Goal: Task Accomplishment & Management: Complete application form

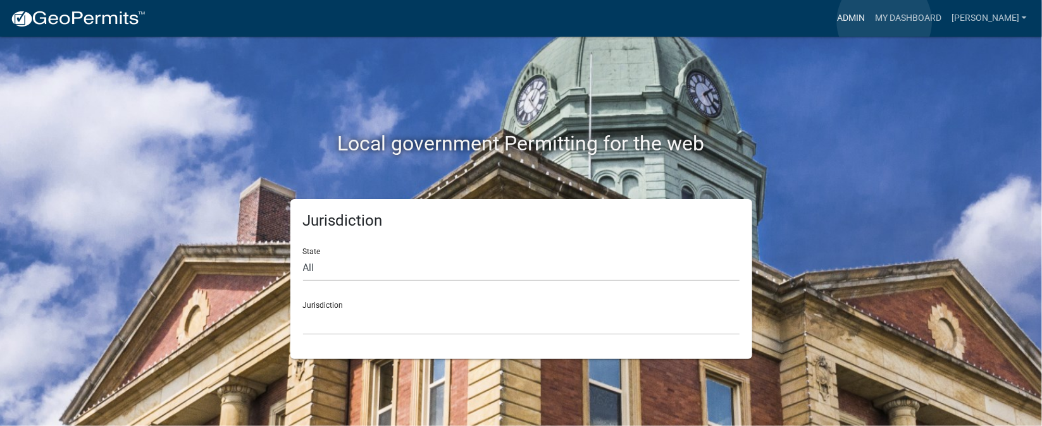
click at [870, 22] on link "Admin" at bounding box center [851, 18] width 38 height 24
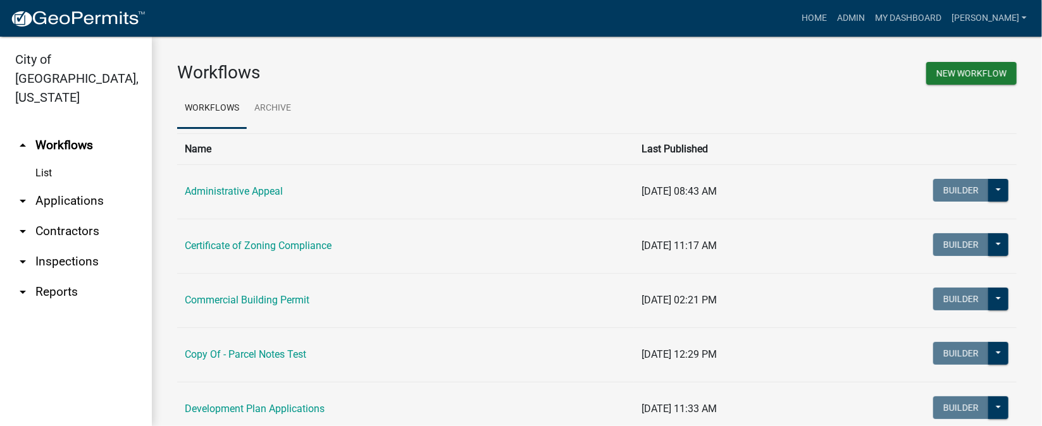
click at [68, 247] on link "arrow_drop_down Inspections" at bounding box center [76, 262] width 152 height 30
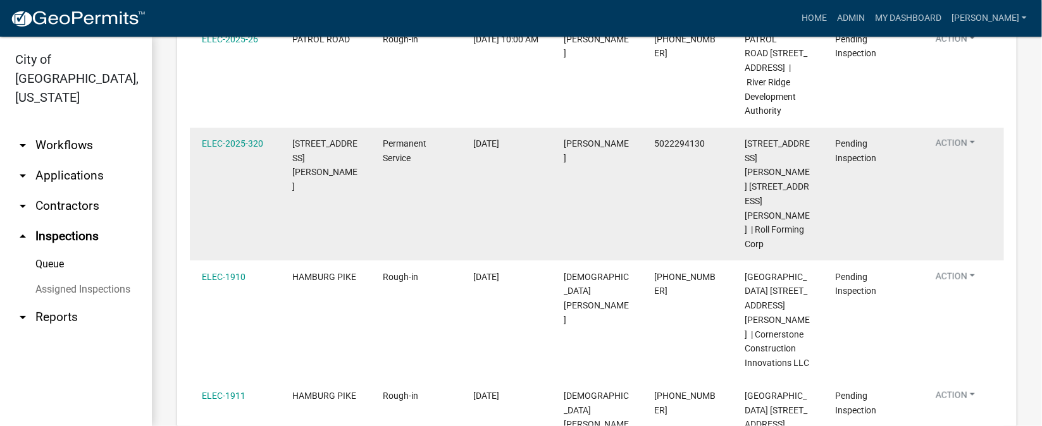
scroll to position [464, 0]
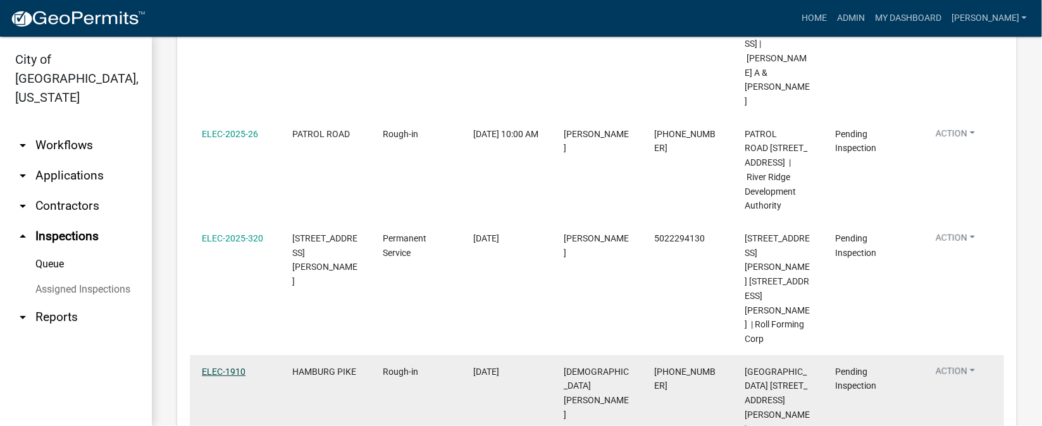
click at [211, 367] on link "ELEC-1910" at bounding box center [224, 372] width 44 height 10
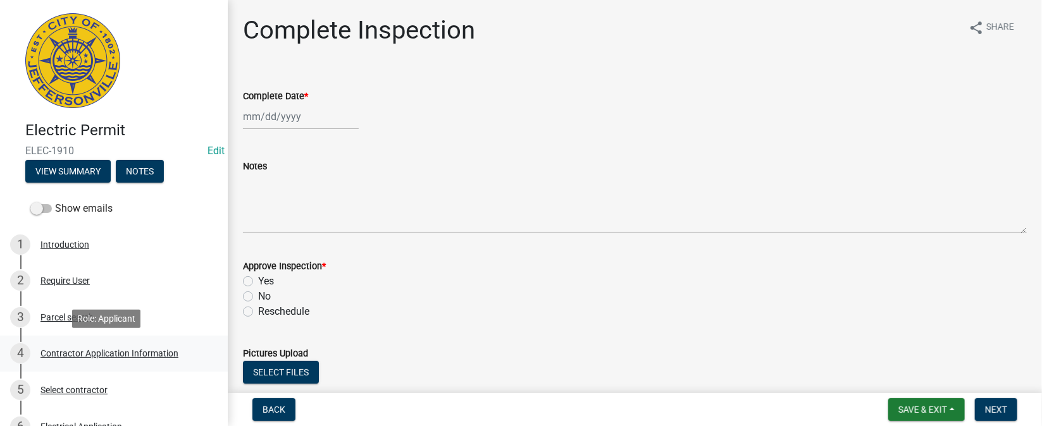
click at [111, 359] on div "4 Contractor Application Information" at bounding box center [108, 353] width 197 height 20
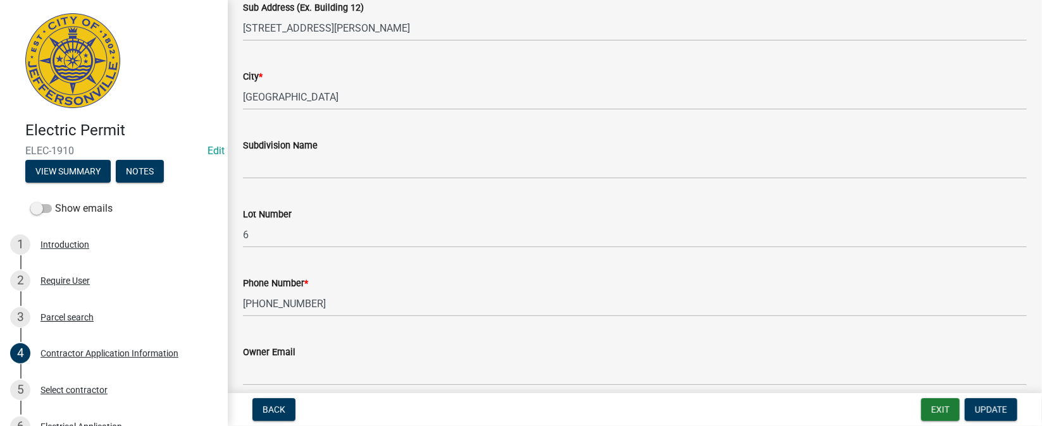
scroll to position [284, 0]
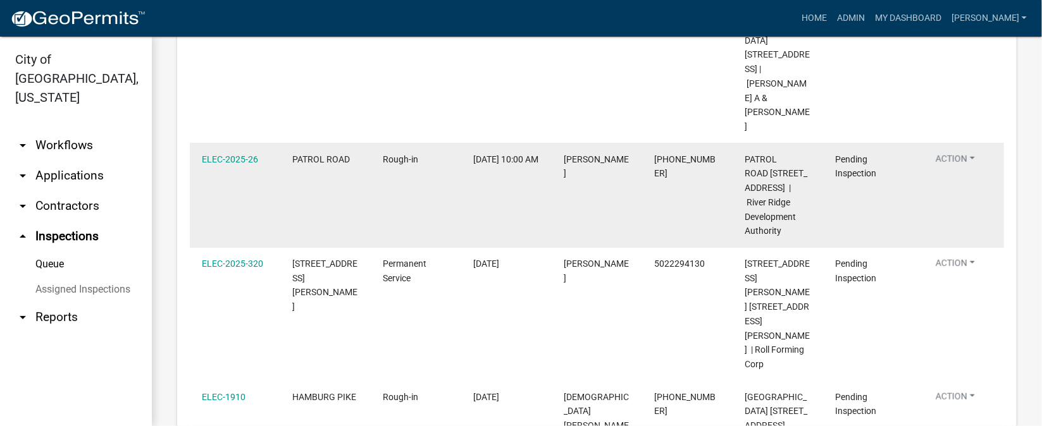
scroll to position [474, 0]
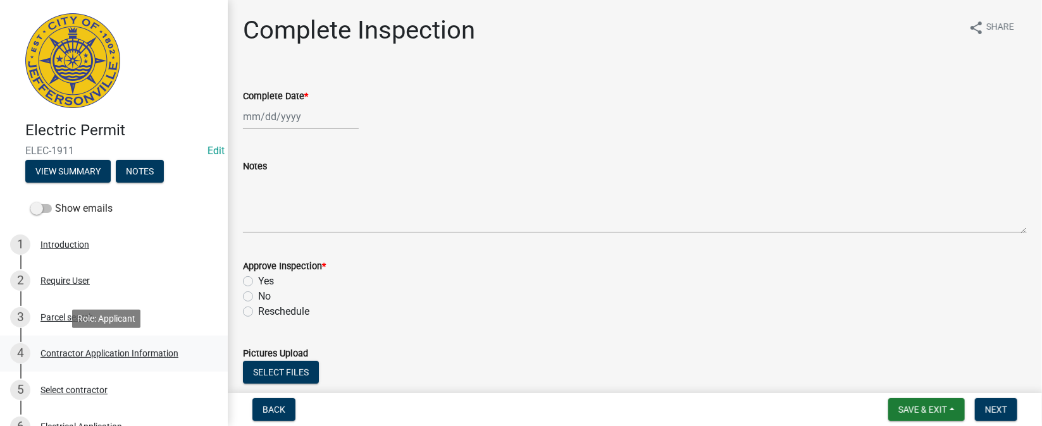
click at [150, 352] on div "Contractor Application Information" at bounding box center [109, 353] width 138 height 9
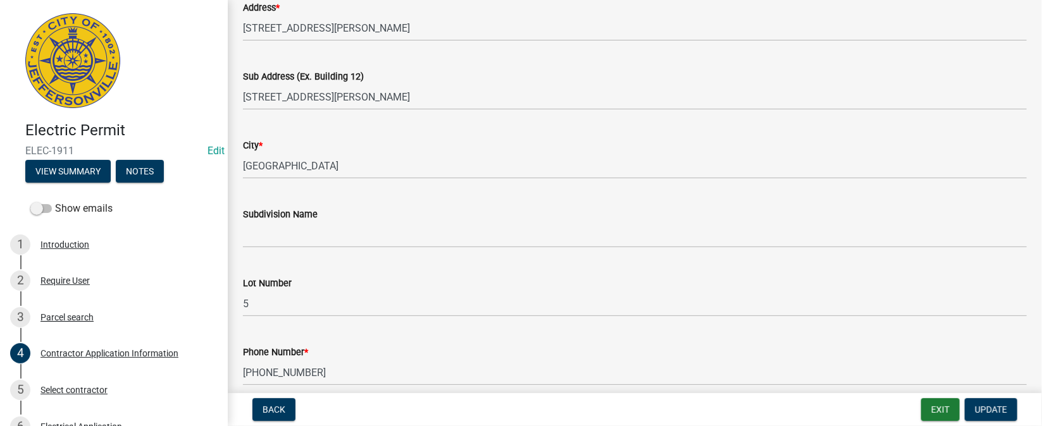
scroll to position [284, 0]
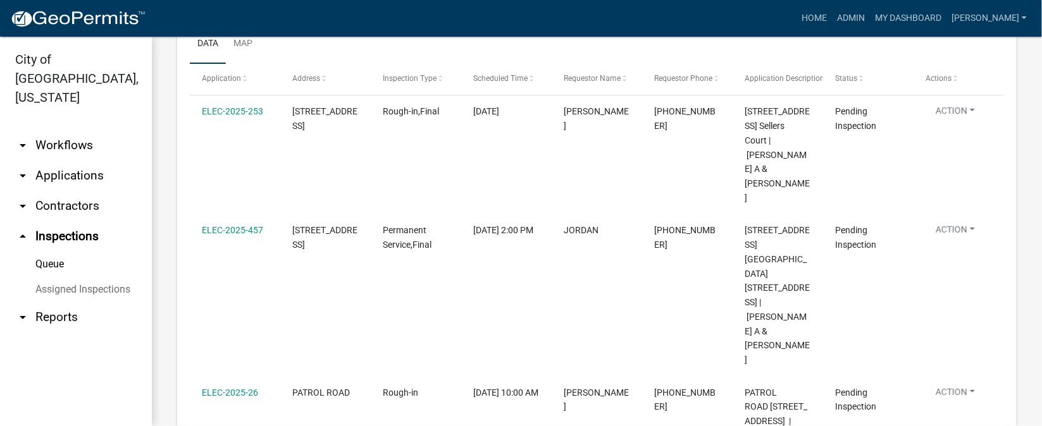
scroll to position [180, 0]
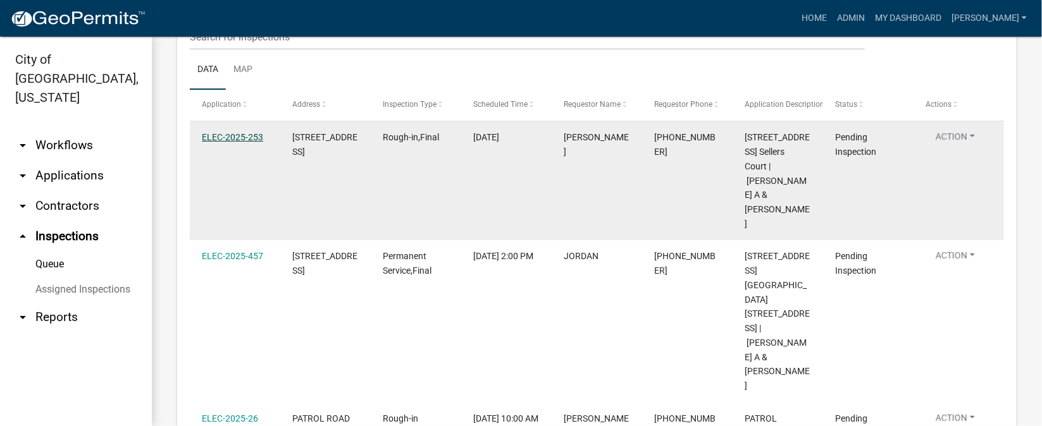
click at [242, 138] on link "ELEC-2025-253" at bounding box center [232, 137] width 61 height 10
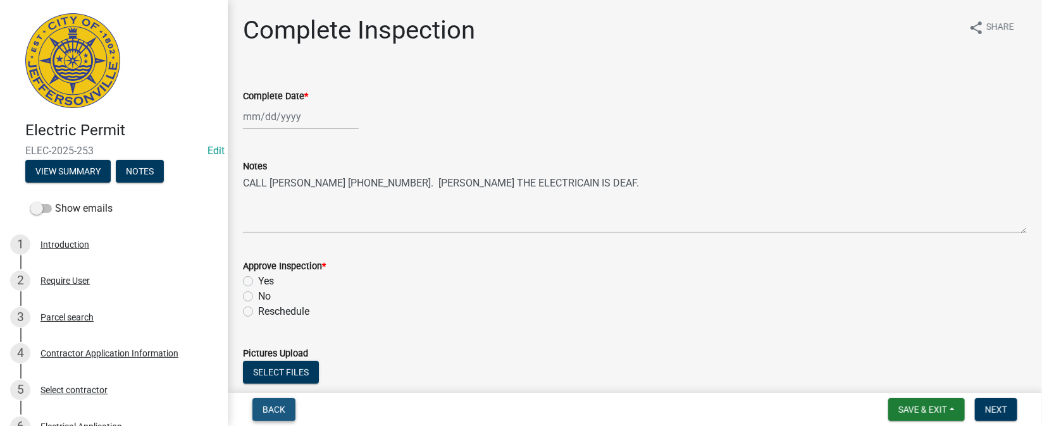
click at [271, 407] on span "Back" at bounding box center [273, 410] width 23 height 10
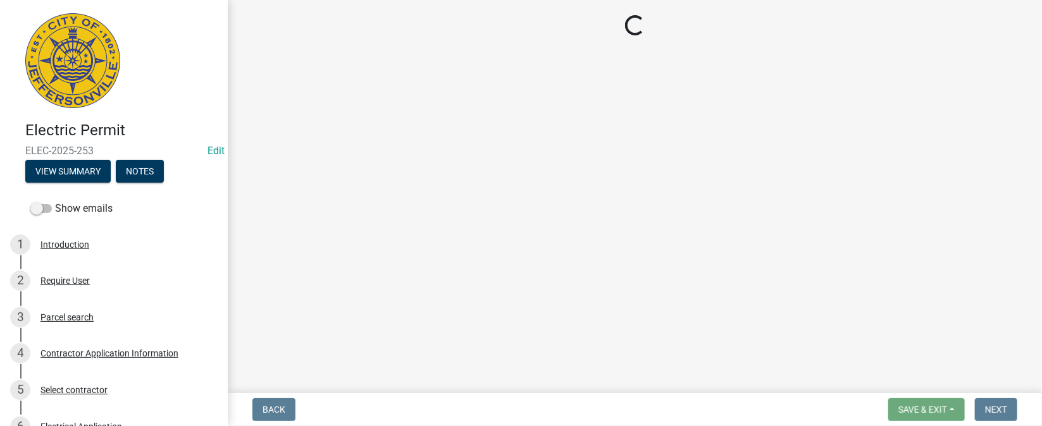
select select "36a8b8f0-2ef8-43e9-ae06-718f51af8d36"
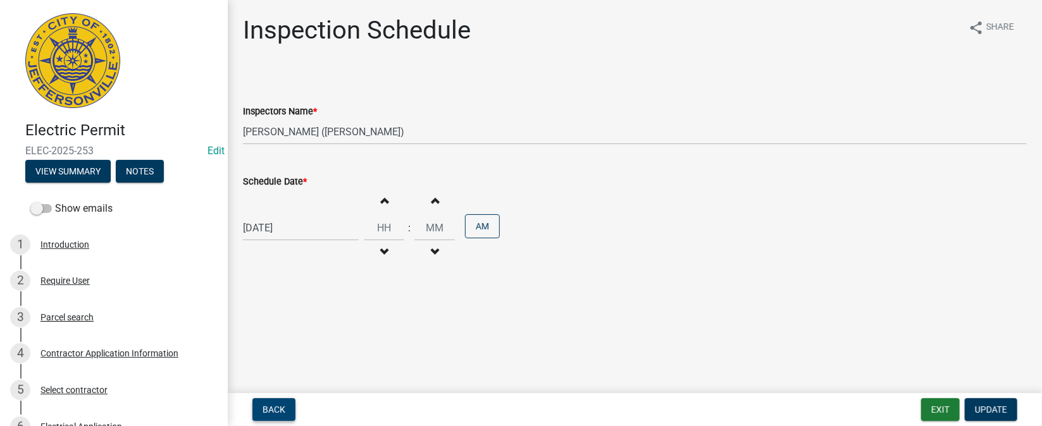
click at [271, 407] on span "Back" at bounding box center [273, 410] width 23 height 10
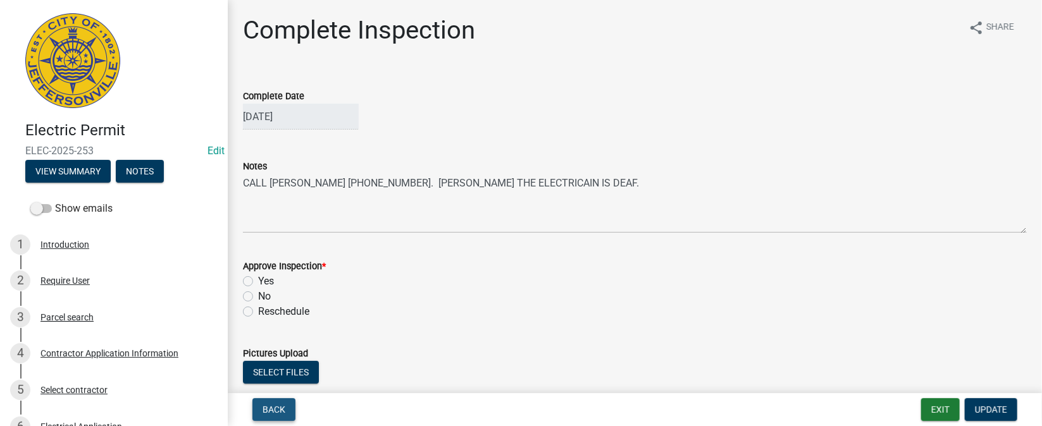
click at [271, 407] on span "Back" at bounding box center [273, 410] width 23 height 10
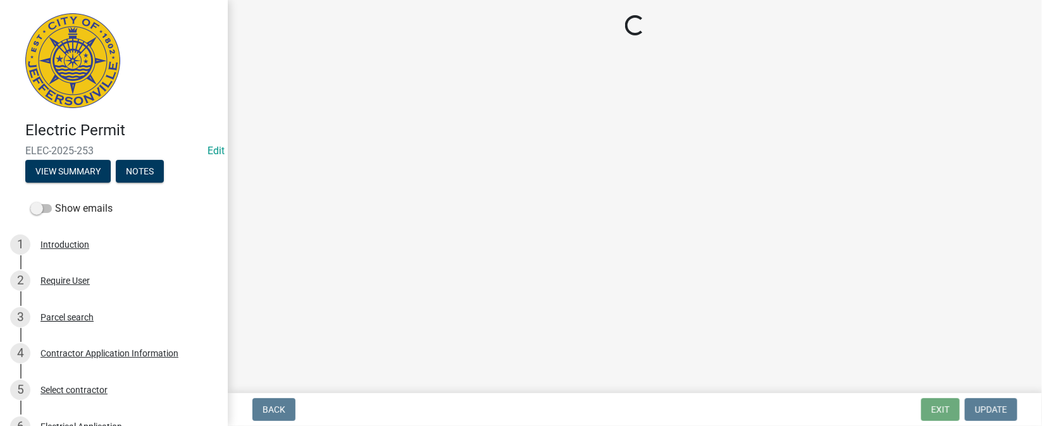
select select "36a8b8f0-2ef8-43e9-ae06-718f51af8d36"
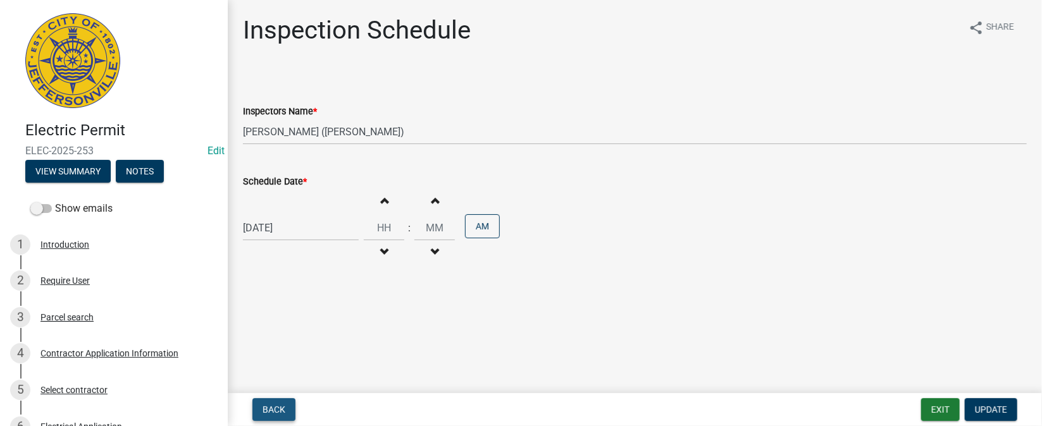
click at [271, 407] on span "Back" at bounding box center [273, 410] width 23 height 10
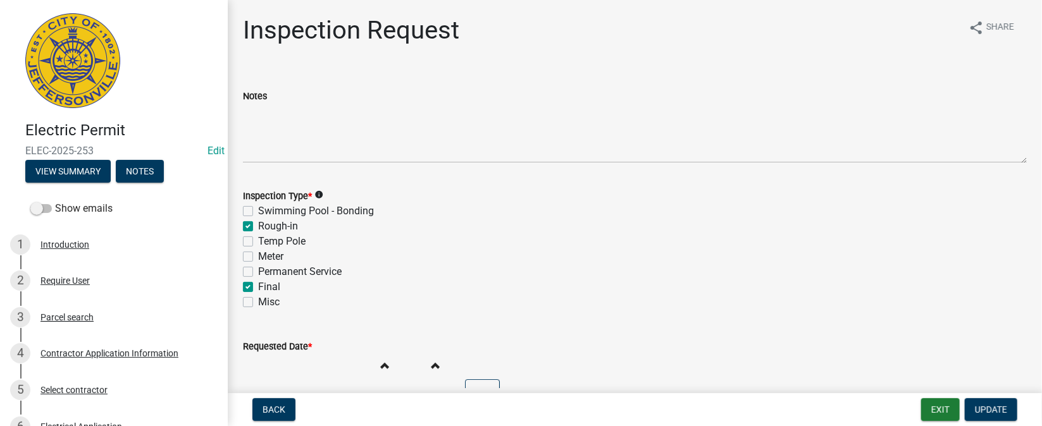
click at [258, 284] on label "Final" at bounding box center [269, 287] width 22 height 15
click at [258, 284] on input "Final" at bounding box center [262, 284] width 8 height 8
checkbox input "false"
checkbox input "true"
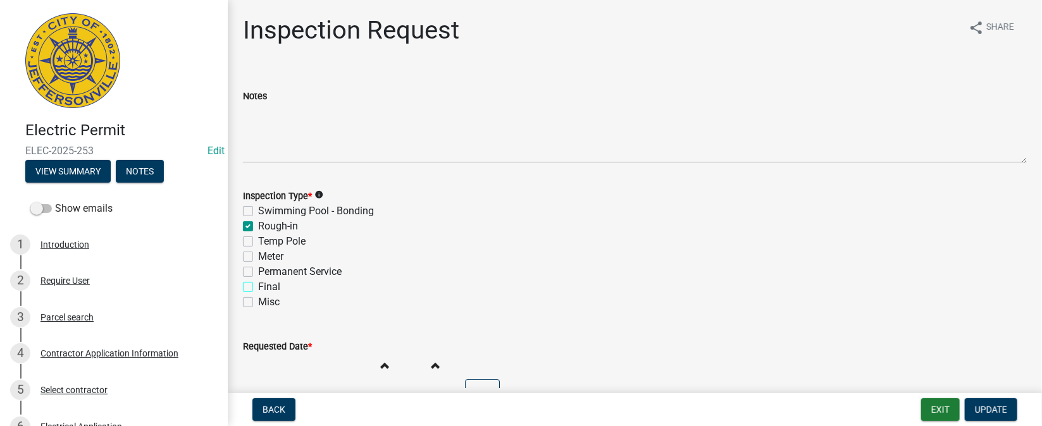
checkbox input "false"
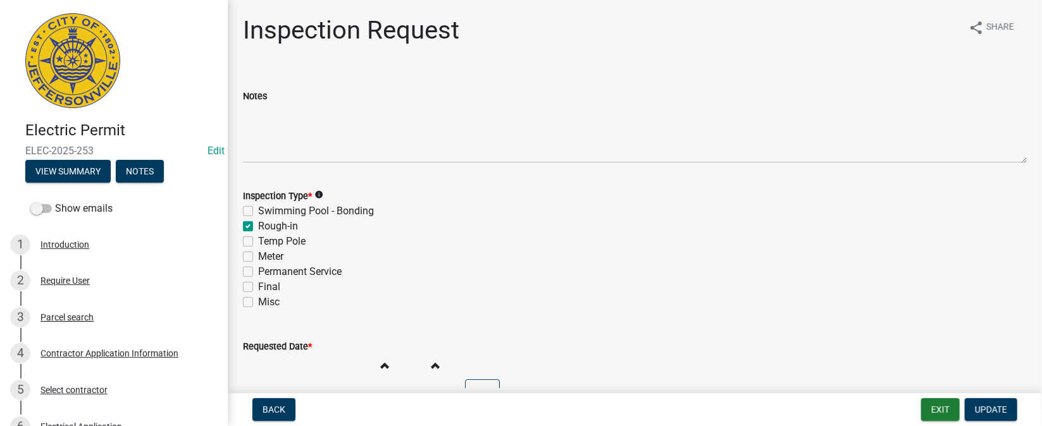
click at [258, 273] on label "Permanent Service" at bounding box center [299, 271] width 83 height 15
click at [258, 273] on input "Permanent Service" at bounding box center [262, 268] width 8 height 8
checkbox input "true"
checkbox input "false"
checkbox input "true"
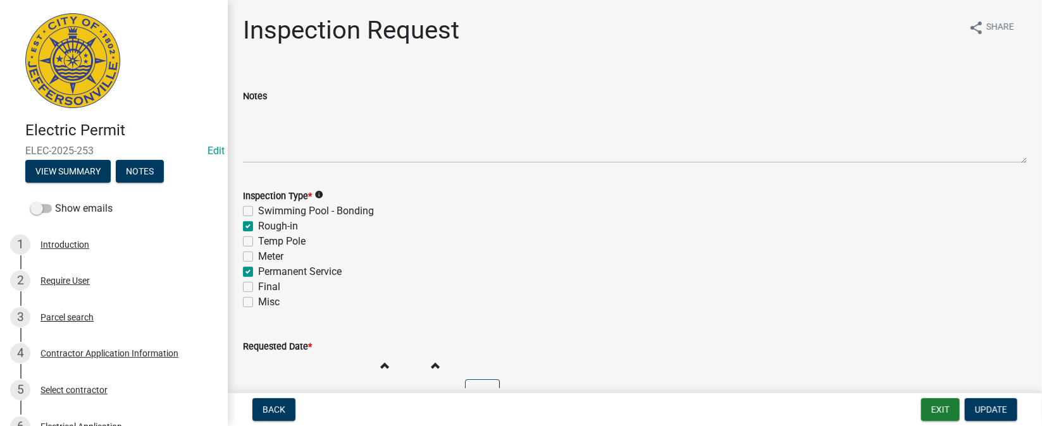
checkbox input "false"
checkbox input "true"
checkbox input "false"
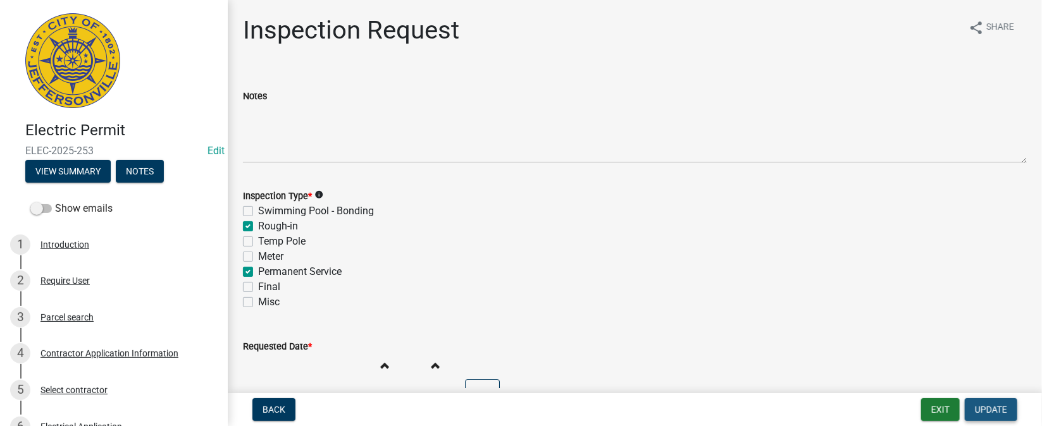
click at [990, 405] on span "Update" at bounding box center [991, 410] width 32 height 10
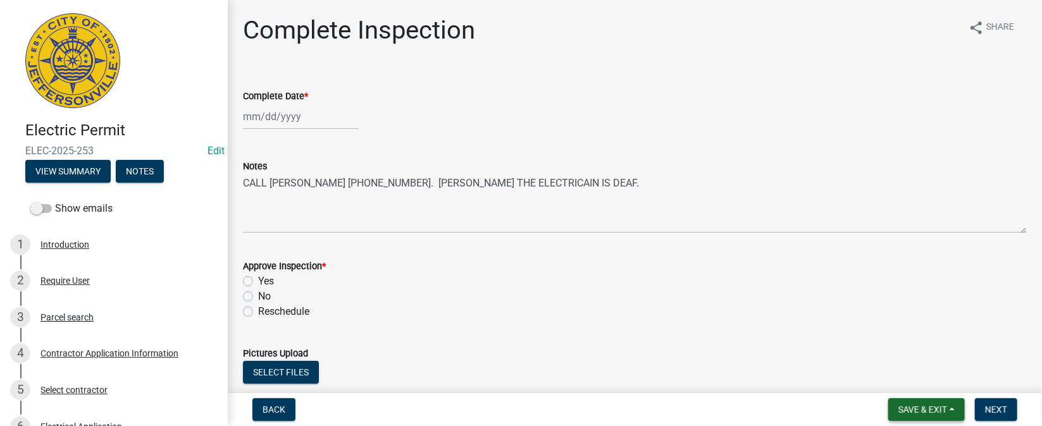
click at [914, 410] on span "Save & Exit" at bounding box center [922, 410] width 49 height 10
click at [910, 378] on button "Save & Exit" at bounding box center [913, 377] width 101 height 30
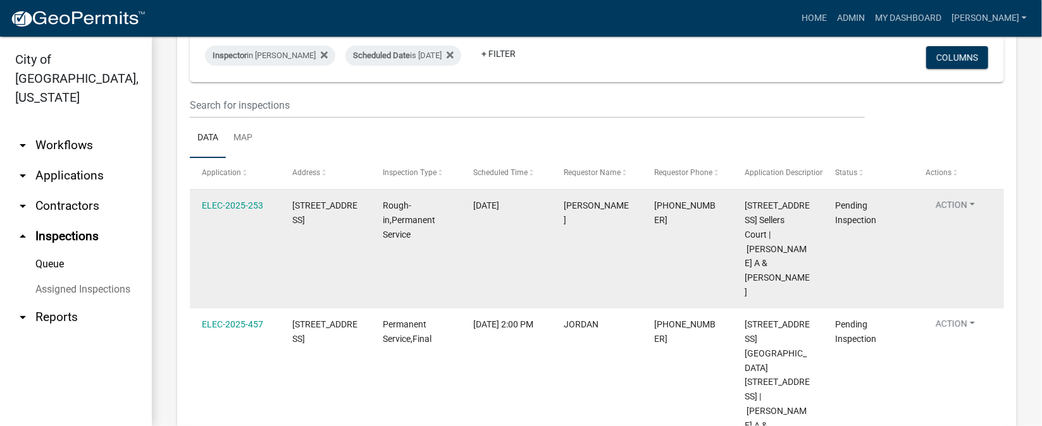
scroll to position [85, 0]
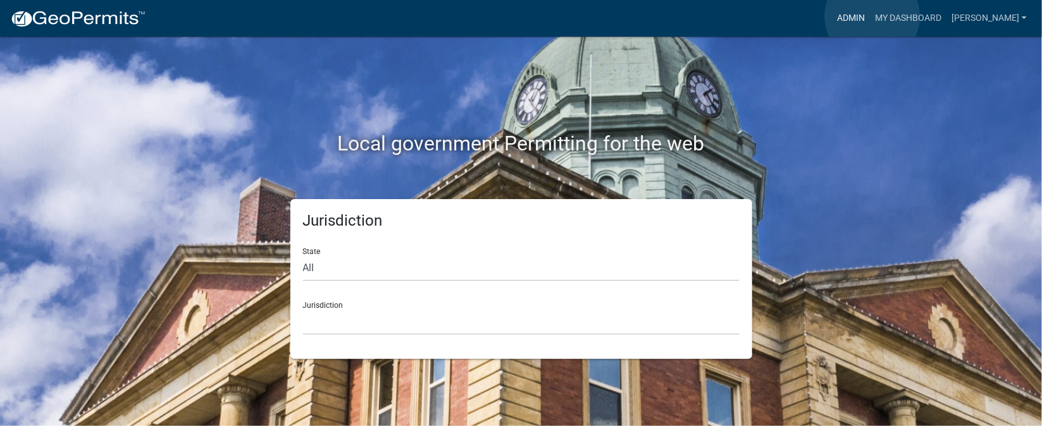
click at [870, 16] on link "Admin" at bounding box center [851, 18] width 38 height 24
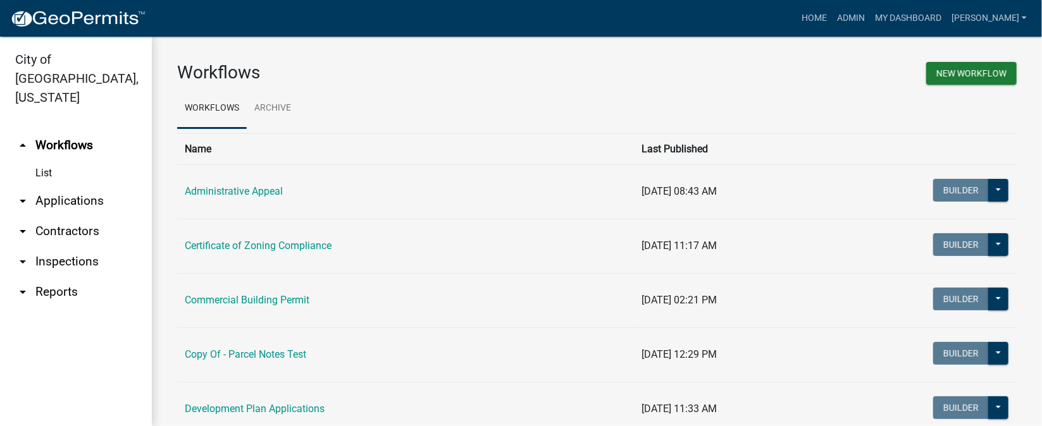
click at [73, 247] on link "arrow_drop_down Inspections" at bounding box center [76, 262] width 152 height 30
